Goal: Task Accomplishment & Management: Complete application form

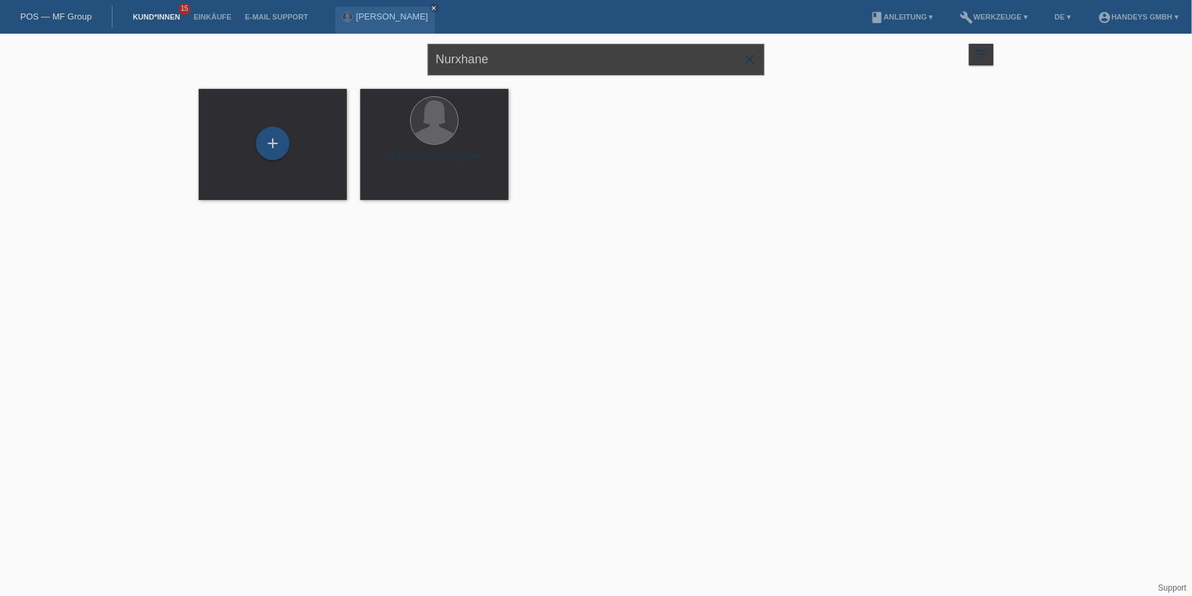
drag, startPoint x: 446, startPoint y: 59, endPoint x: 412, endPoint y: 57, distance: 34.4
click at [412, 57] on div "Nurxhane close filter_list view_module Alle Kund*innen anzeigen star Markierte …" at bounding box center [596, 58] width 808 height 48
type input "GERBER"
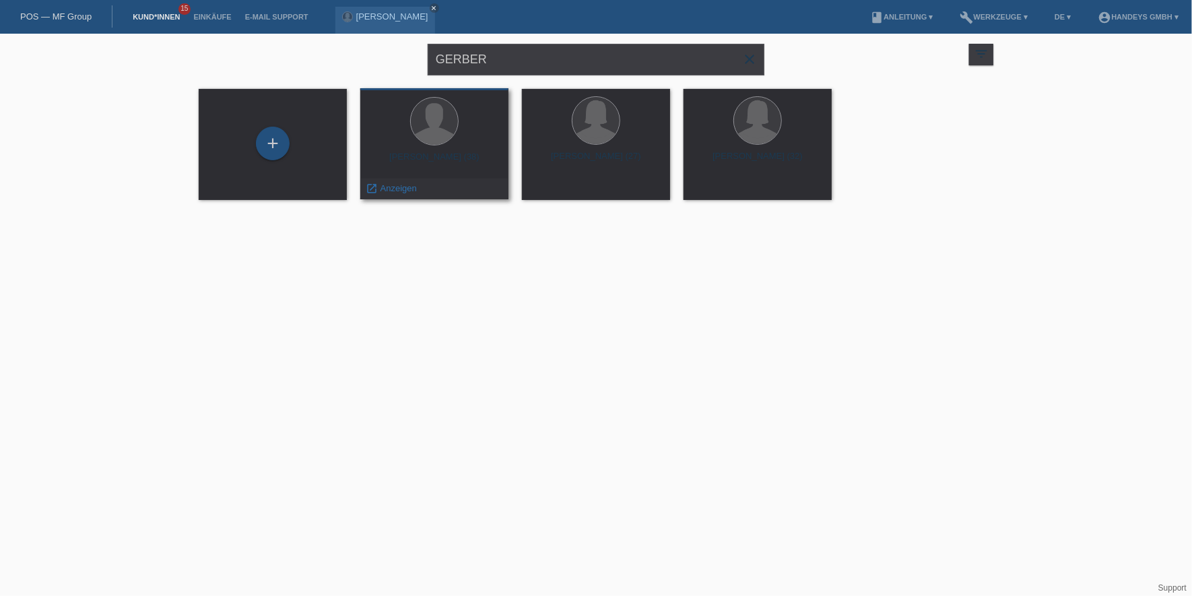
click at [393, 191] on span "Anzeigen" at bounding box center [399, 188] width 36 height 10
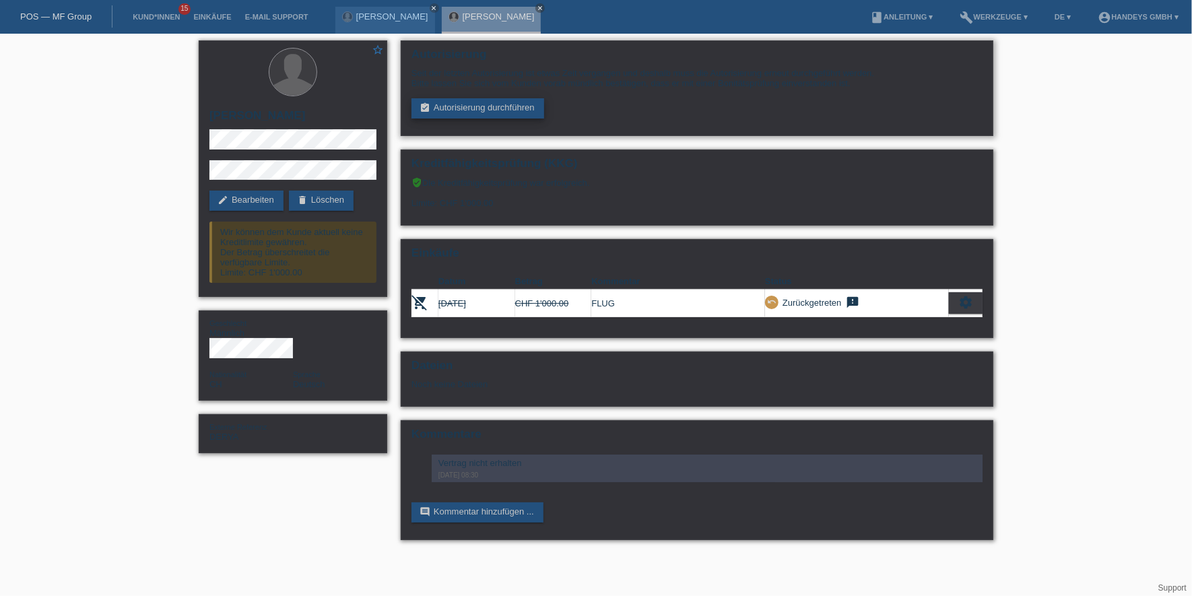
click at [491, 111] on link "assignment_turned_in Autorisierung durchführen" at bounding box center [478, 108] width 133 height 20
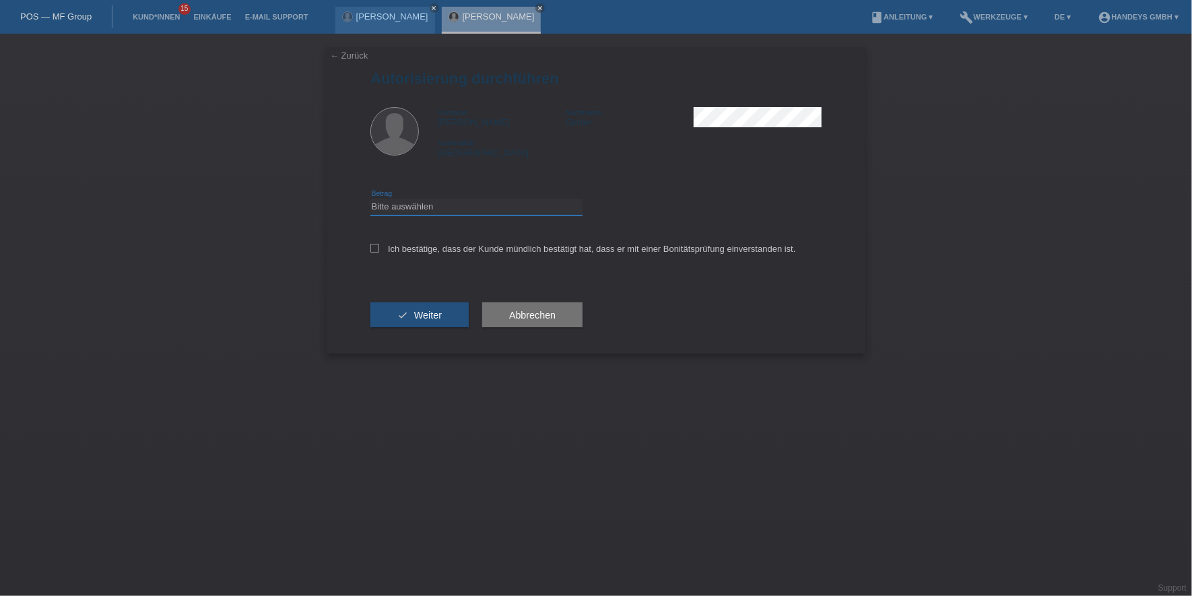
click at [465, 207] on select "Bitte auswählen CHF 1.00 - CHF 499.00 CHF 500.00 - CHF 1'999.00 CHF 2'000.00 - …" at bounding box center [476, 207] width 212 height 16
select select "3"
click at [370, 199] on select "Bitte auswählen CHF 1.00 - CHF 499.00 CHF 500.00 - CHF 1'999.00 CHF 2'000.00 - …" at bounding box center [476, 207] width 212 height 16
click at [453, 253] on label "Ich bestätige, dass der Kunde mündlich bestätigt hat, dass er mit einer Bonität…" at bounding box center [583, 249] width 426 height 10
click at [379, 253] on input "Ich bestätige, dass der Kunde mündlich bestätigt hat, dass er mit einer Bonität…" at bounding box center [374, 248] width 9 height 9
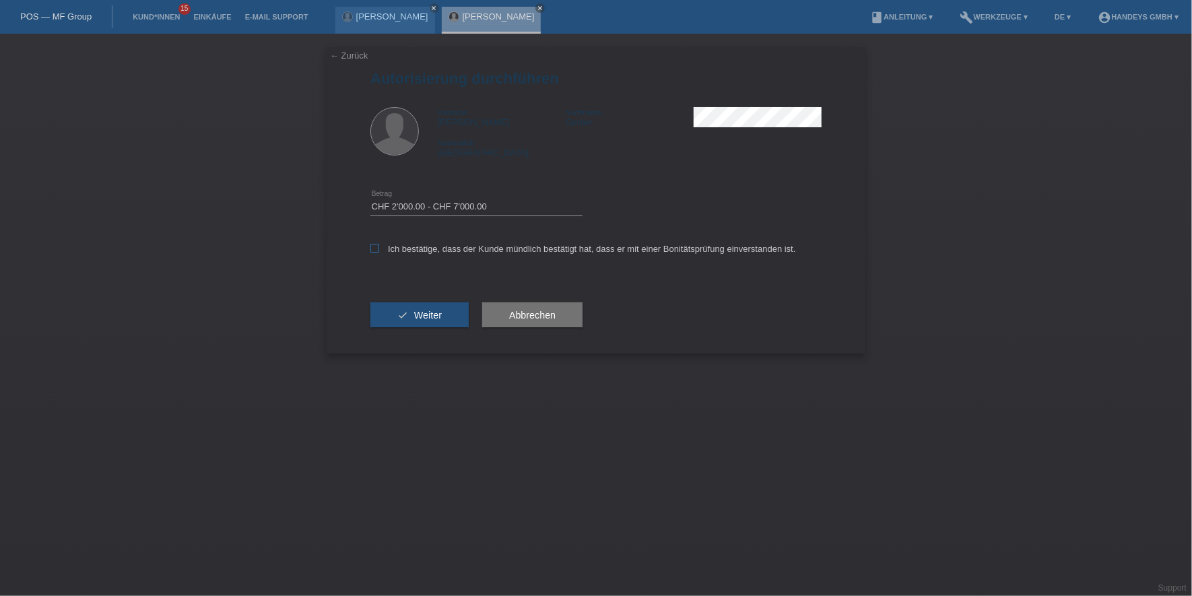
checkbox input "true"
click at [400, 338] on div "check Weiter" at bounding box center [419, 315] width 98 height 78
click at [414, 326] on button "check Weiter" at bounding box center [419, 315] width 98 height 26
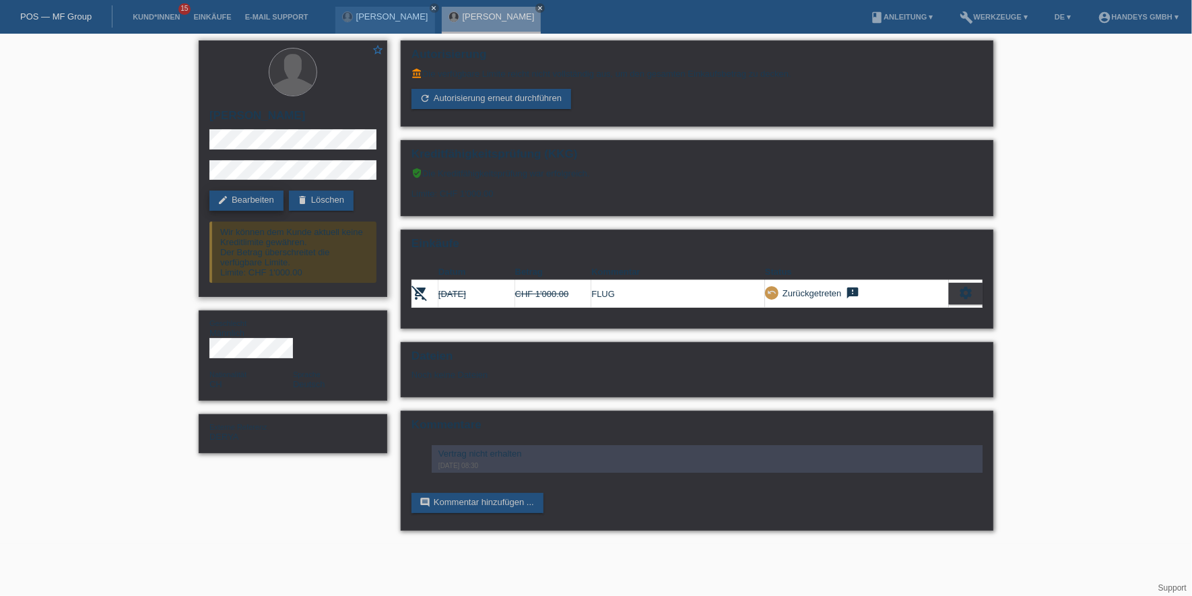
click at [273, 199] on link "edit Bearbeiten" at bounding box center [246, 201] width 74 height 20
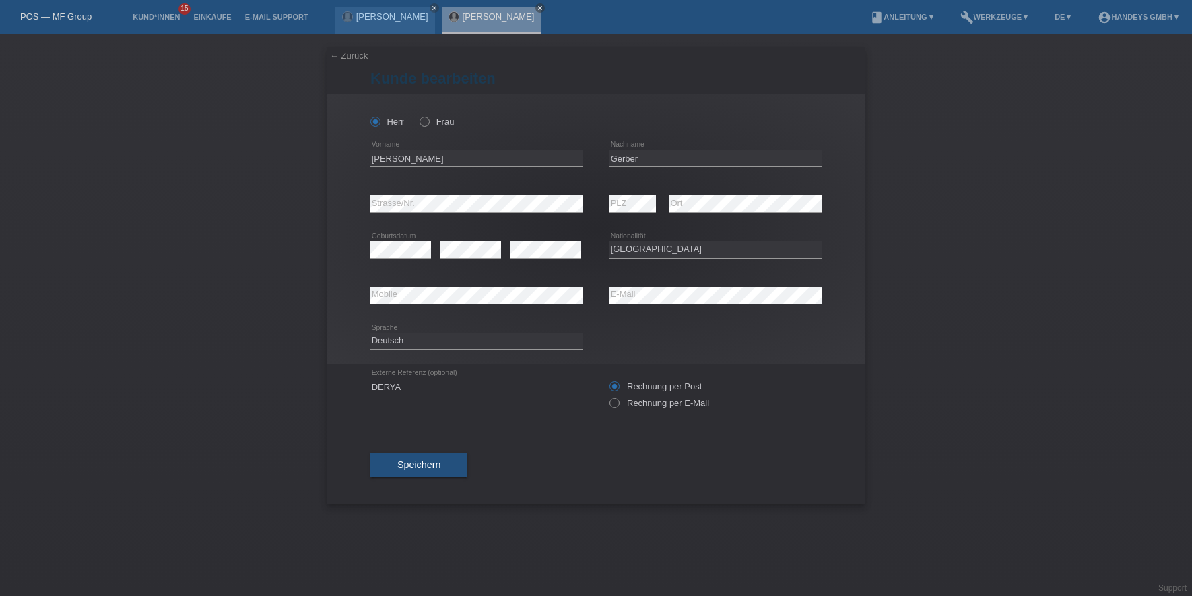
select select "CH"
click at [523, 286] on div "error Mobile error E-Mail" at bounding box center [595, 296] width 451 height 46
click at [392, 312] on div "error Mobile" at bounding box center [476, 296] width 212 height 46
